Goal: Find specific page/section: Find specific page/section

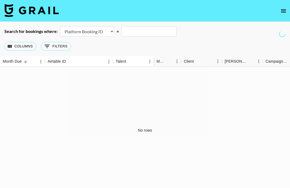
select select "id"
click at [281, 10] on icon "open drawer" at bounding box center [283, 10] width 5 height 3
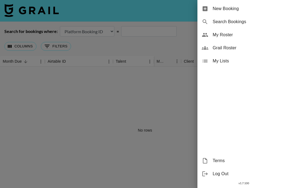
click at [228, 49] on span "Grail Roster" at bounding box center [248, 48] width 73 height 7
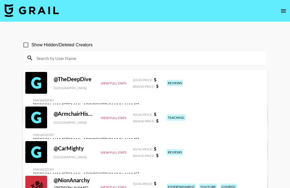
click at [69, 58] on input at bounding box center [148, 58] width 230 height 9
click at [23, 45] on input "Show Hidden/Deleted Creators" at bounding box center [25, 44] width 11 height 11
checkbox input "true"
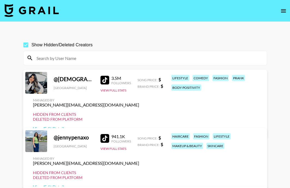
click at [61, 57] on input at bounding box center [148, 58] width 230 height 9
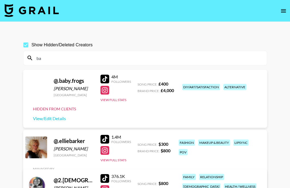
type input "b"
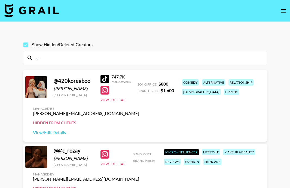
type input "c"
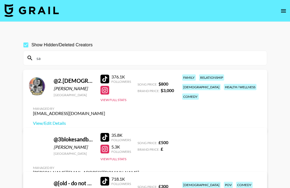
type input "s"
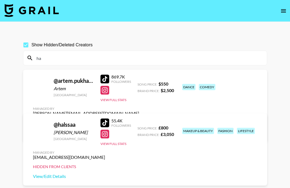
type input "h"
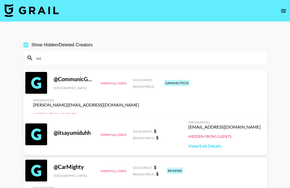
type input "m"
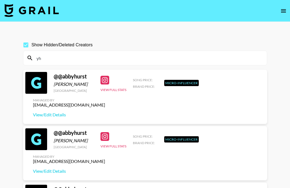
type input "y"
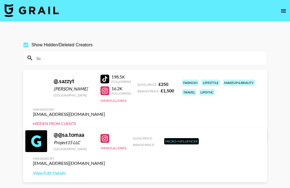
type input "t"
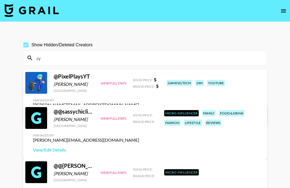
type input "s"
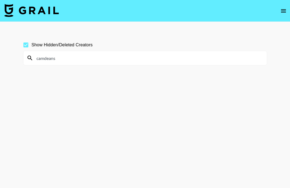
type input "camdeans"
